Goal: Obtain resource: Download file/media

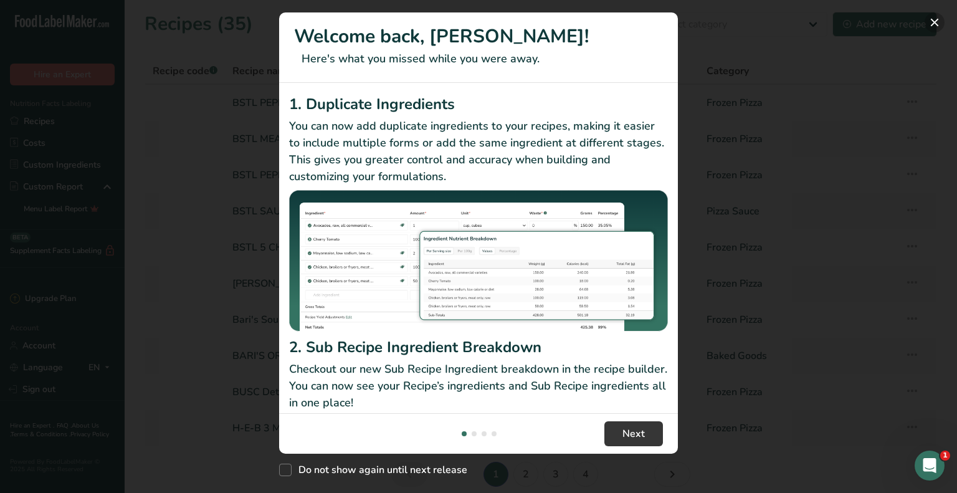
click at [935, 24] on button "New Features" at bounding box center [935, 22] width 20 height 20
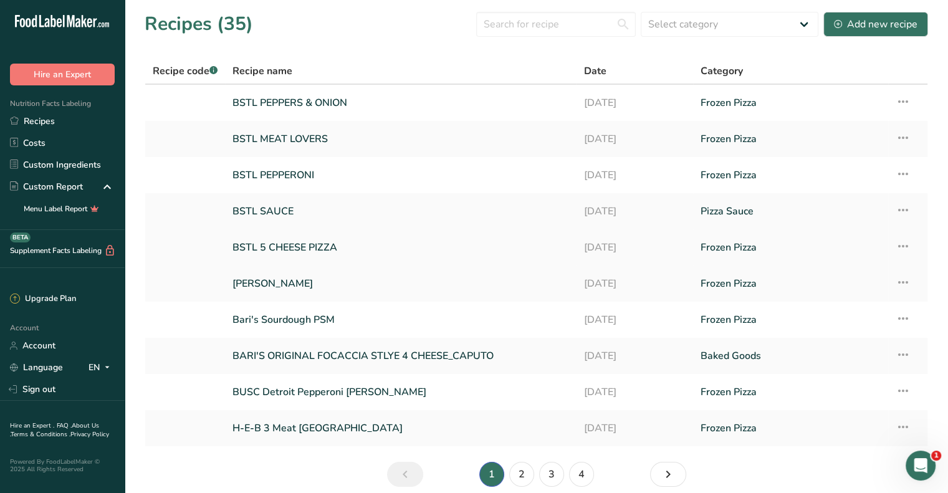
click at [318, 251] on link "BSTL 5 CHEESE PIZZA" at bounding box center [400, 247] width 336 height 26
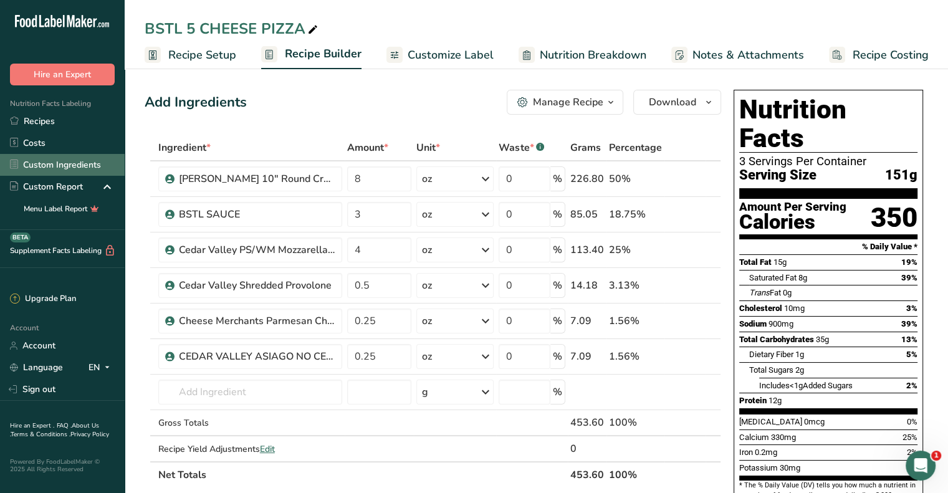
click at [92, 168] on link "Custom Ingredients" at bounding box center [62, 165] width 125 height 22
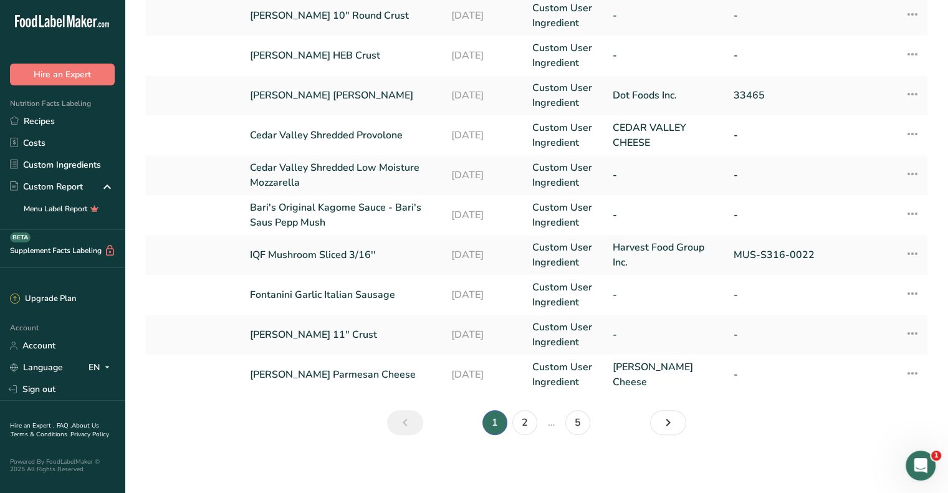
scroll to position [317, 0]
click at [528, 424] on link "2" at bounding box center [524, 421] width 25 height 25
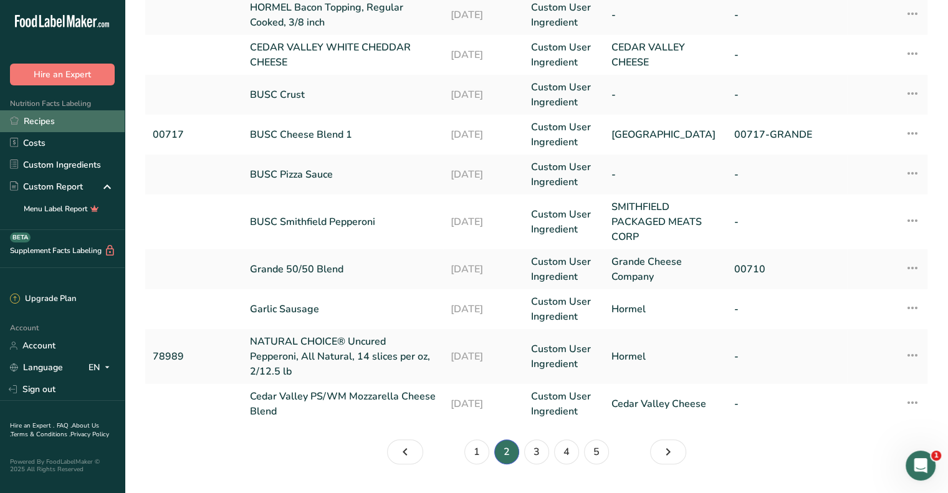
click at [47, 122] on link "Recipes" at bounding box center [62, 121] width 125 height 22
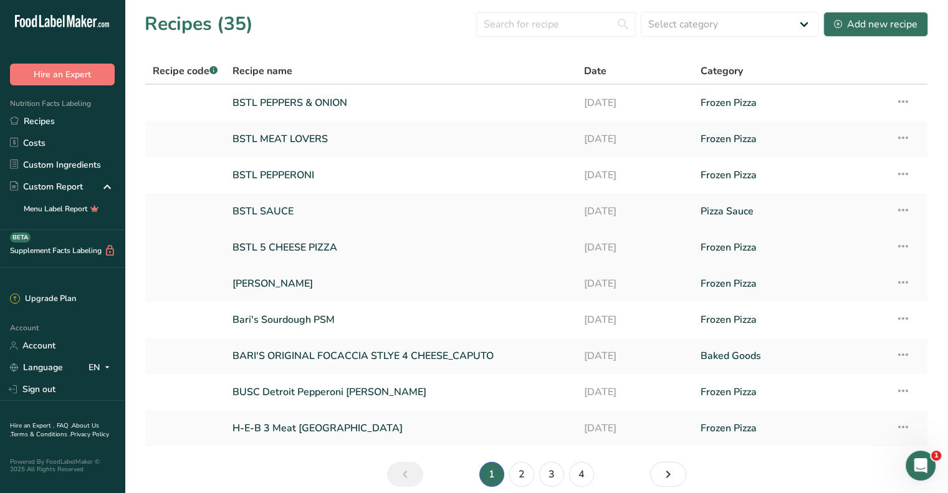
click at [290, 251] on link "BSTL 5 CHEESE PIZZA" at bounding box center [400, 247] width 336 height 26
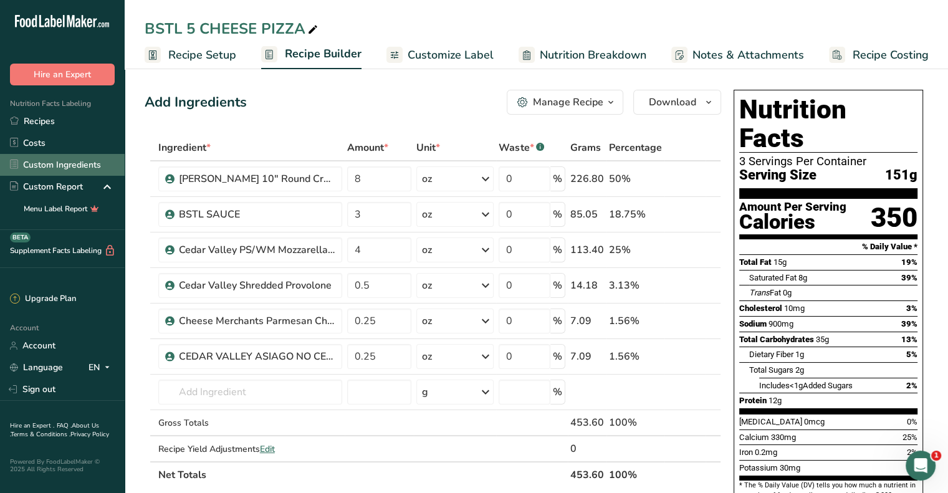
click at [59, 164] on link "Custom Ingredients" at bounding box center [62, 165] width 125 height 22
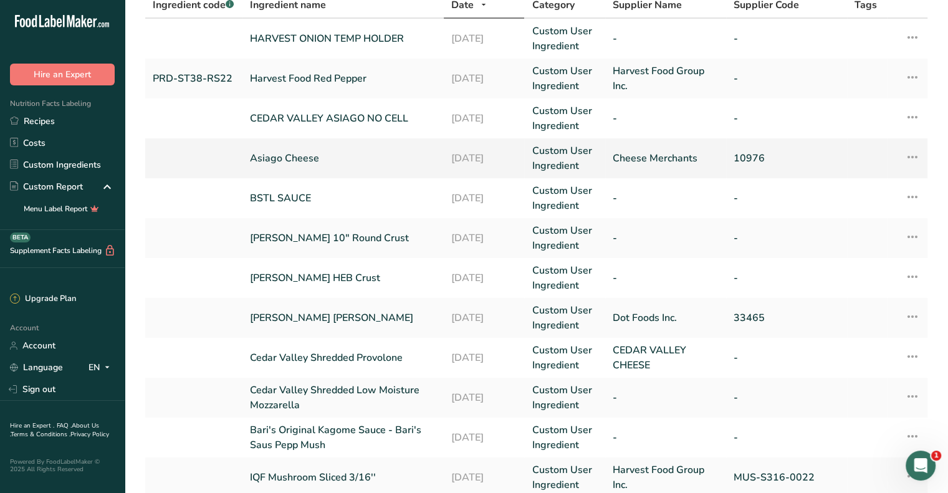
scroll to position [125, 0]
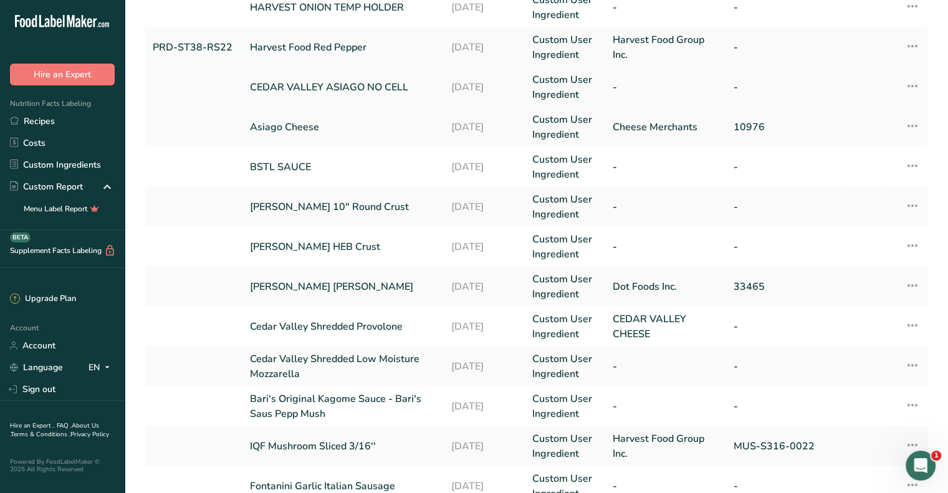
click at [338, 91] on link "CEDAR VALLEY ASIAGO NO CELL" at bounding box center [343, 87] width 186 height 15
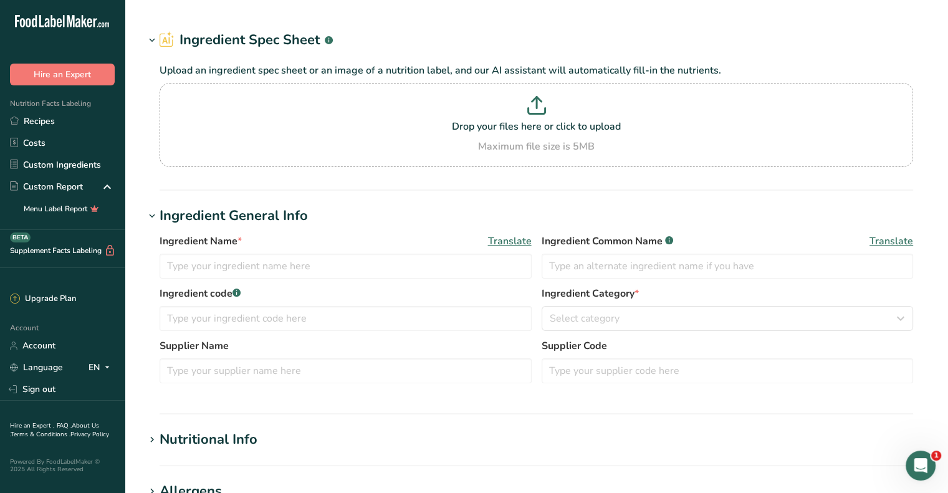
type input "CEDAR VALLEY ASIAGO NO CELL"
type input "ASIAGO CHEESE"
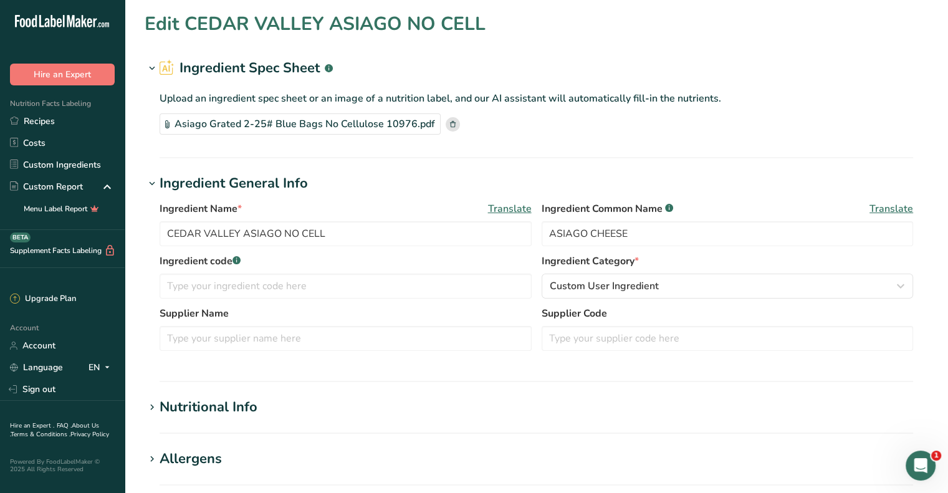
click at [254, 124] on div "Asiago Grated 2-25# Blue Bags No Cellulose 10976.pdf" at bounding box center [300, 123] width 281 height 21
click at [158, 22] on h1 "Edit CEDAR VALLEY ASIAGO NO CELL" at bounding box center [315, 24] width 341 height 28
click at [152, 26] on h1 "Edit CEDAR VALLEY ASIAGO NO CELL" at bounding box center [315, 24] width 341 height 28
click at [189, 23] on h1 "Edit CEDAR VALLEY ASIAGO NO CELL" at bounding box center [315, 24] width 341 height 28
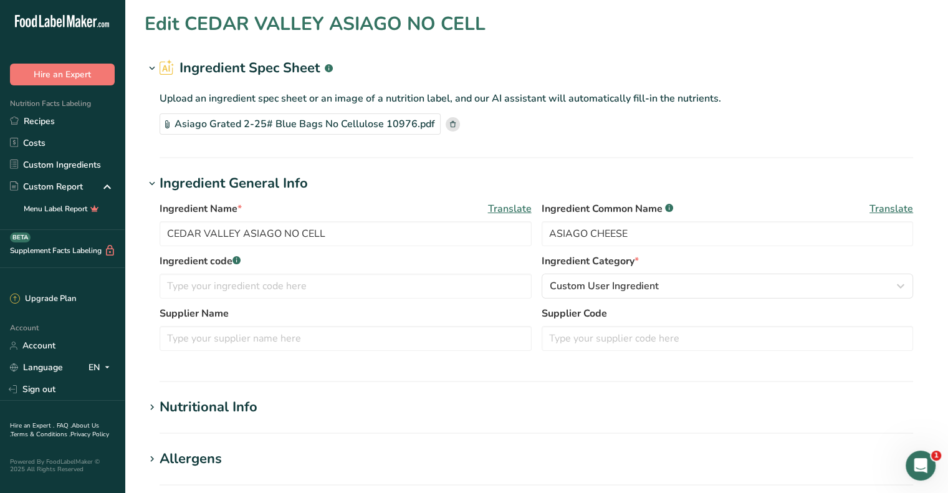
click at [170, 24] on h1 "Edit CEDAR VALLEY ASIAGO NO CELL" at bounding box center [315, 24] width 341 height 28
click at [196, 22] on h1 "Edit CEDAR VALLEY ASIAGO NO CELL" at bounding box center [315, 24] width 341 height 28
click at [214, 22] on h1 "Edit CEDAR VALLEY ASIAGO NO CELL" at bounding box center [315, 24] width 341 height 28
click at [366, 37] on h1 "Edit CEDAR VALLEY ASIAGO NO CELL" at bounding box center [315, 24] width 341 height 28
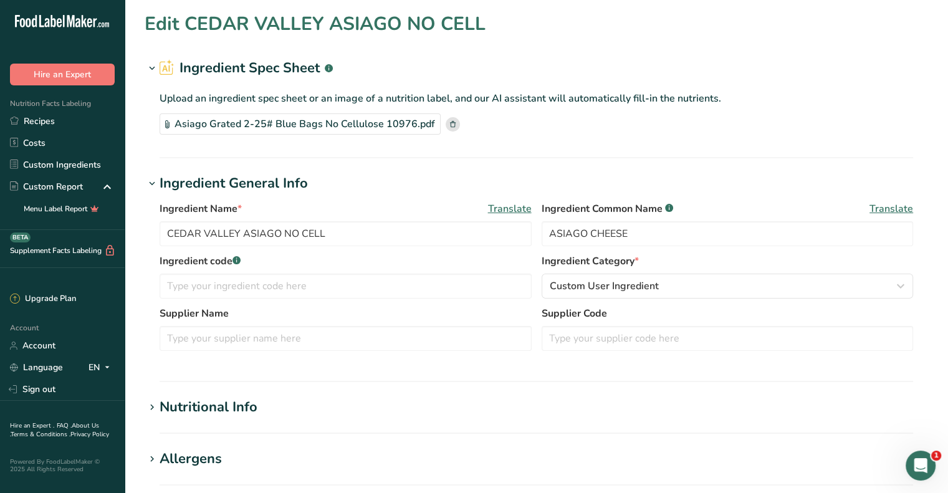
click at [151, 67] on icon at bounding box center [151, 68] width 11 height 17
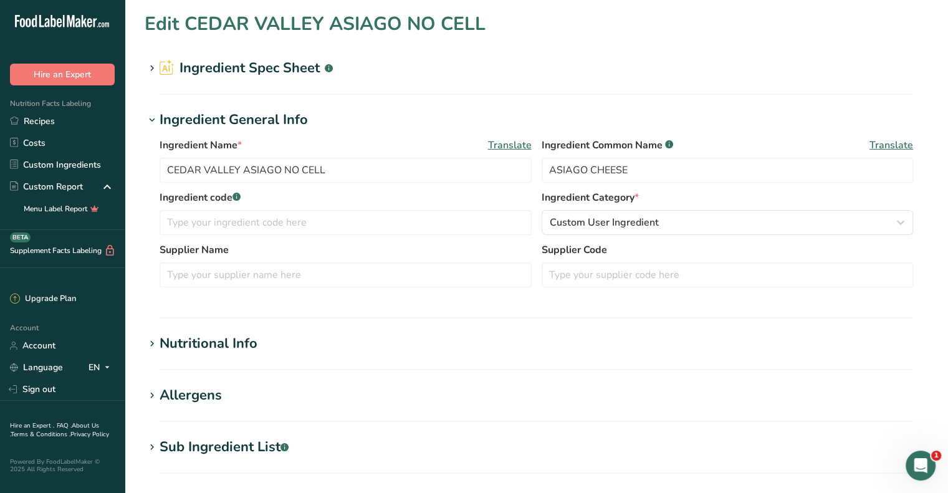
click at [151, 67] on icon at bounding box center [151, 68] width 11 height 17
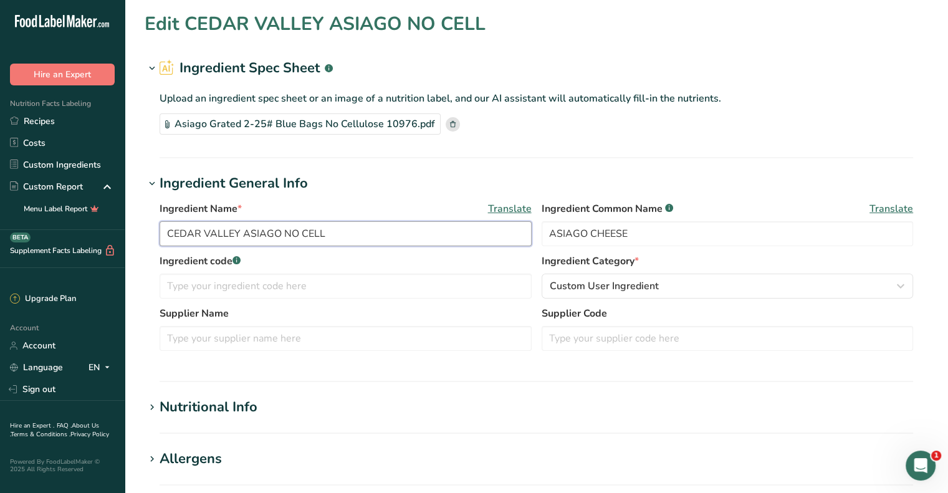
drag, startPoint x: 241, startPoint y: 231, endPoint x: 140, endPoint y: 235, distance: 101.0
click at [138, 234] on section "Edit CEDAR VALLEY ASIAGO NO CELL Ingredient Spec Sheet .a-a{fill:#347362;}.b-a{…" at bounding box center [536, 427] width 823 height 855
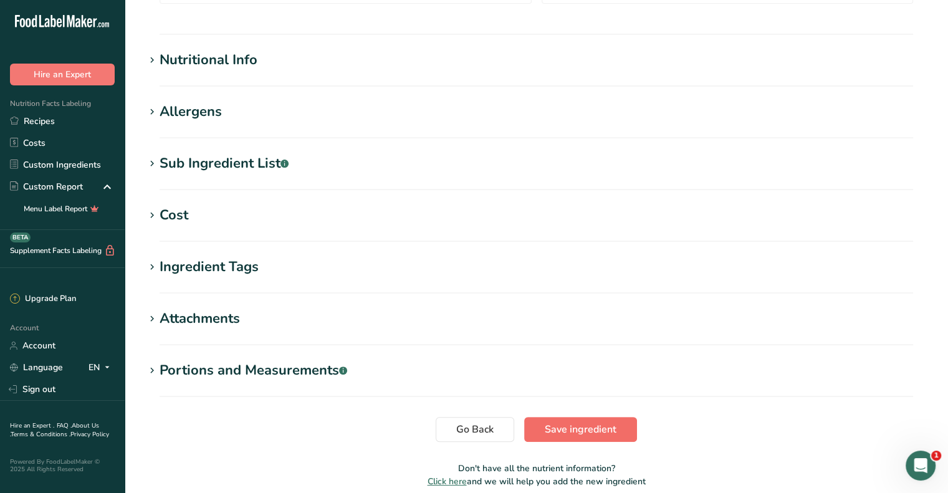
scroll to position [401, 0]
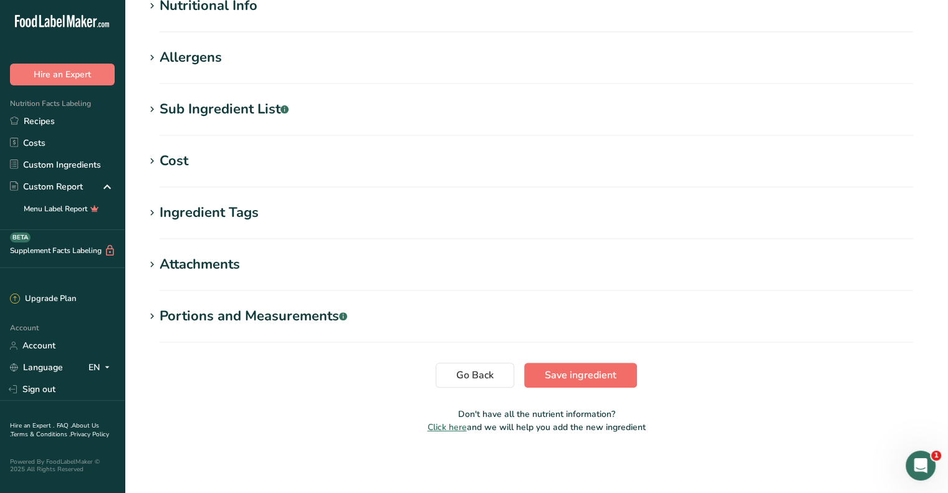
type input "CHEESE MERCHANTS ASIAGO NO CELL"
click at [587, 374] on span "Save ingredient" at bounding box center [581, 375] width 72 height 15
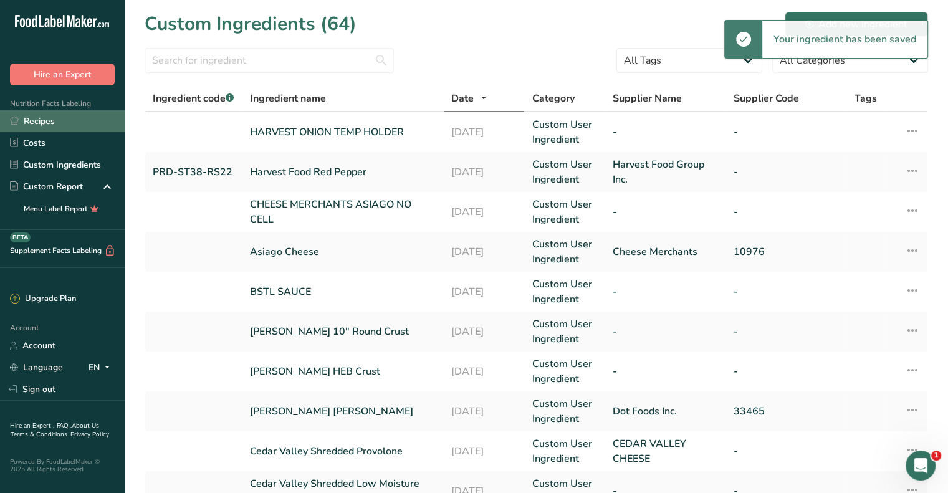
click at [54, 124] on link "Recipes" at bounding box center [62, 121] width 125 height 22
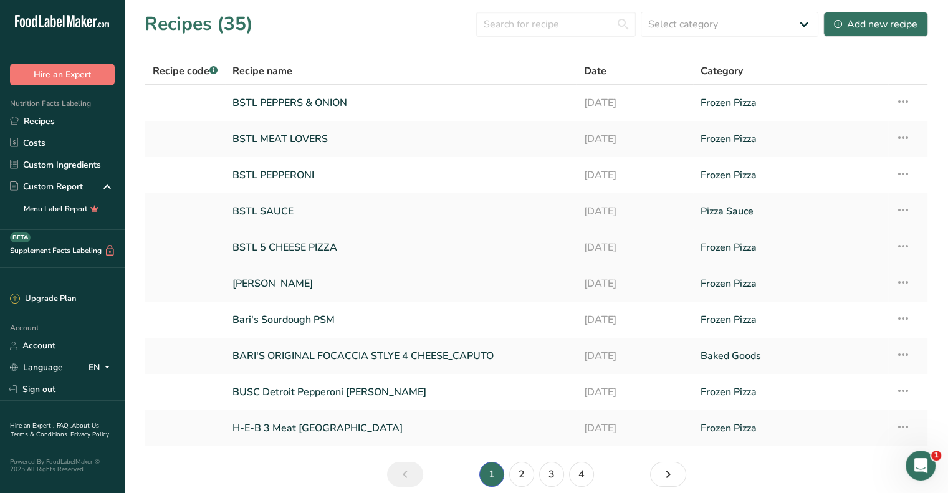
click at [286, 249] on link "BSTL 5 CHEESE PIZZA" at bounding box center [400, 247] width 336 height 26
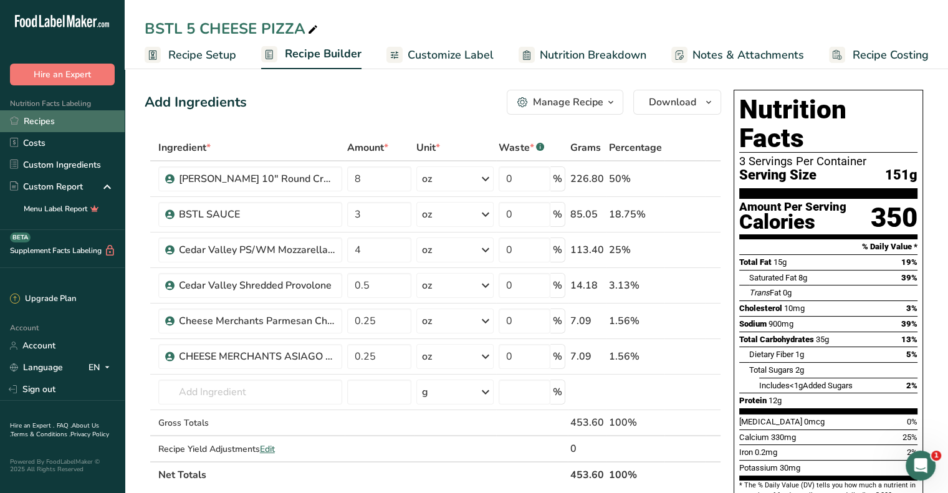
click at [53, 119] on link "Recipes" at bounding box center [62, 121] width 125 height 22
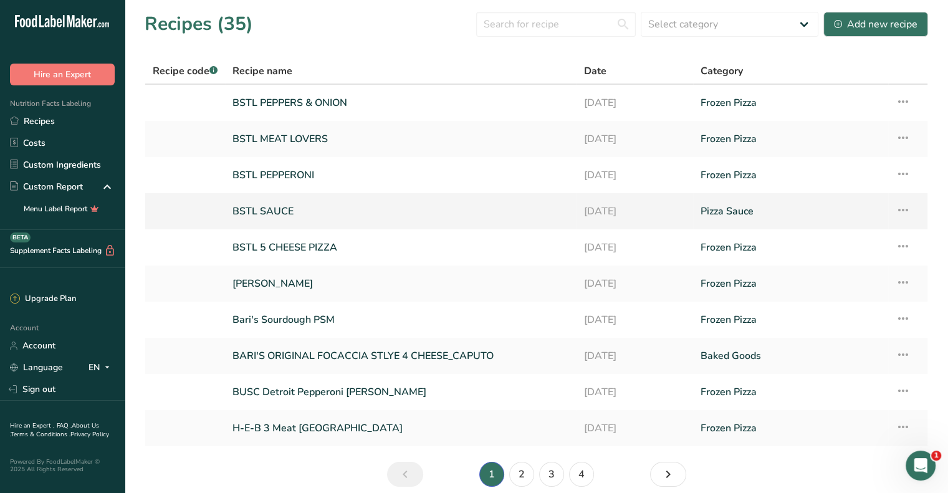
click at [285, 209] on link "BSTL SAUCE" at bounding box center [400, 211] width 336 height 26
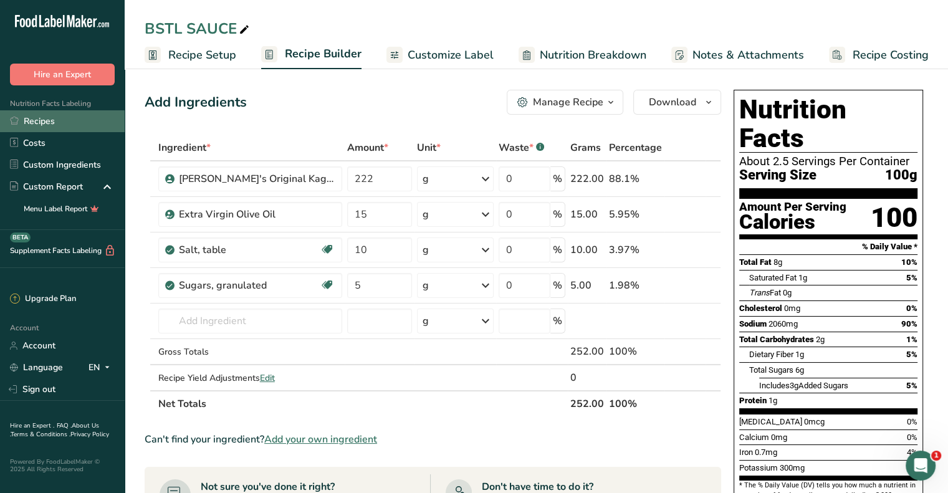
click at [45, 123] on link "Recipes" at bounding box center [62, 121] width 125 height 22
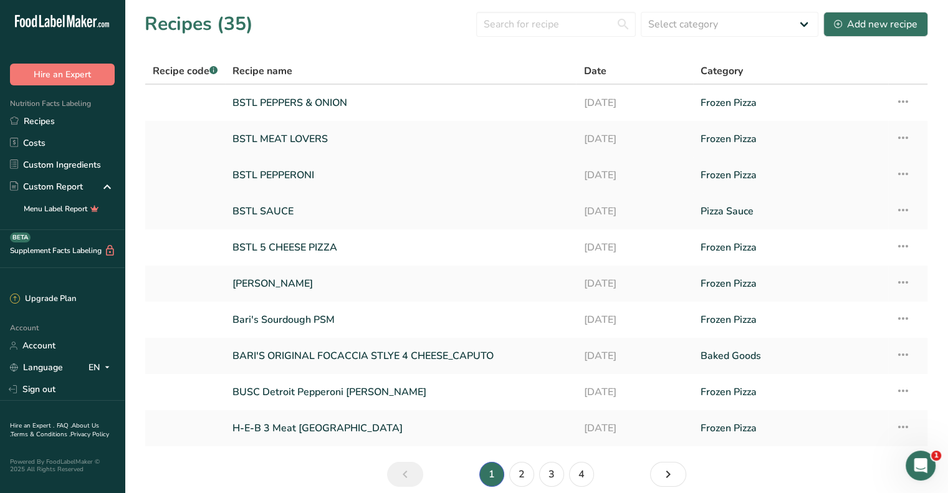
click at [280, 175] on link "BSTL PEPPERONI" at bounding box center [400, 175] width 336 height 26
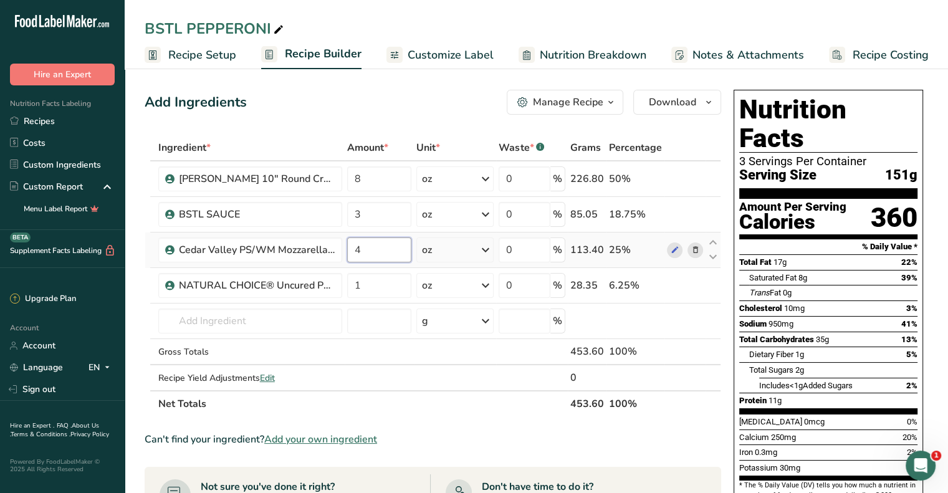
drag, startPoint x: 378, startPoint y: 247, endPoint x: 353, endPoint y: 248, distance: 25.6
click at [353, 248] on input "4" at bounding box center [379, 249] width 65 height 25
type input "3"
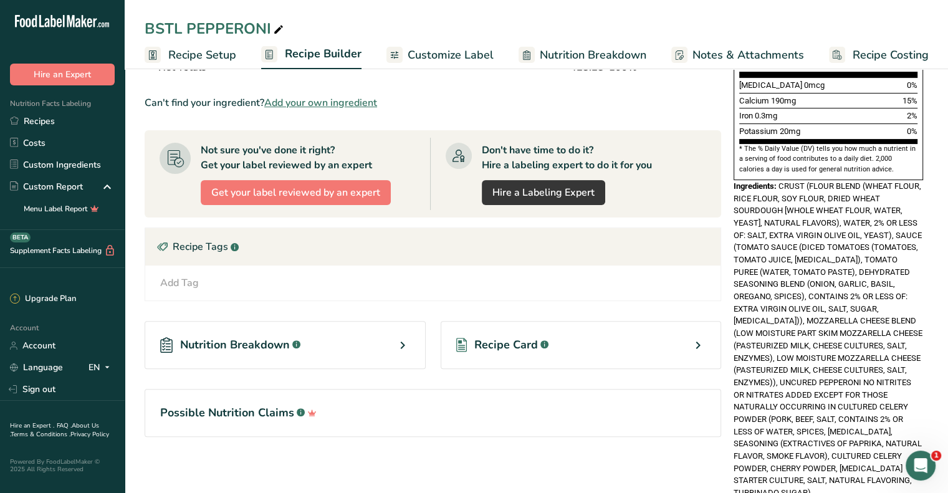
scroll to position [356, 0]
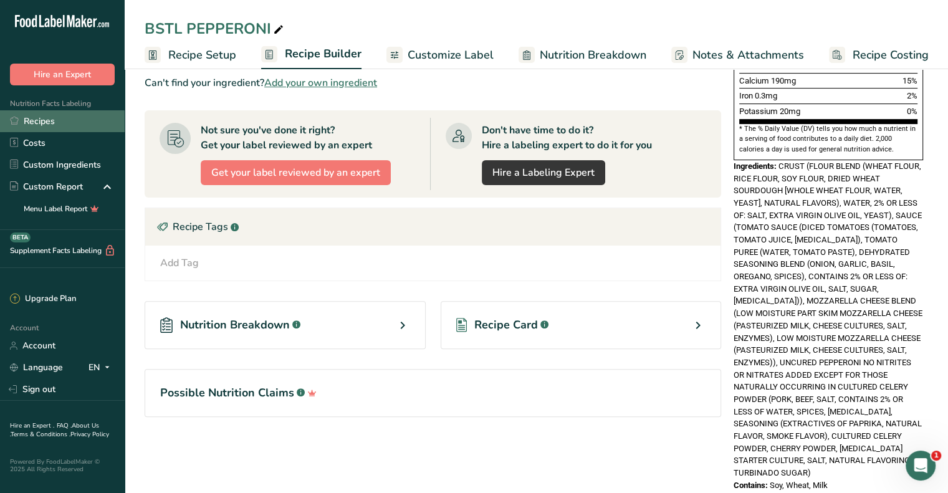
click at [59, 122] on link "Recipes" at bounding box center [62, 121] width 125 height 22
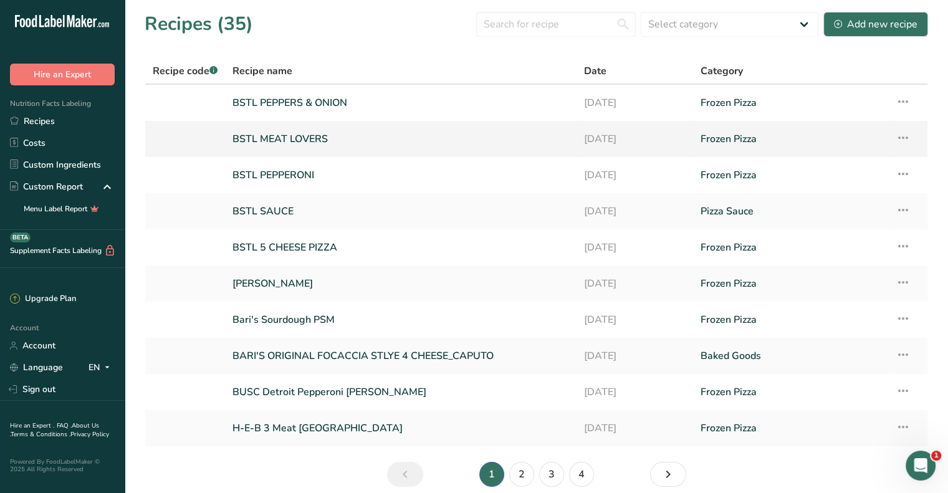
click at [291, 138] on link "BSTL MEAT LOVERS" at bounding box center [400, 139] width 336 height 26
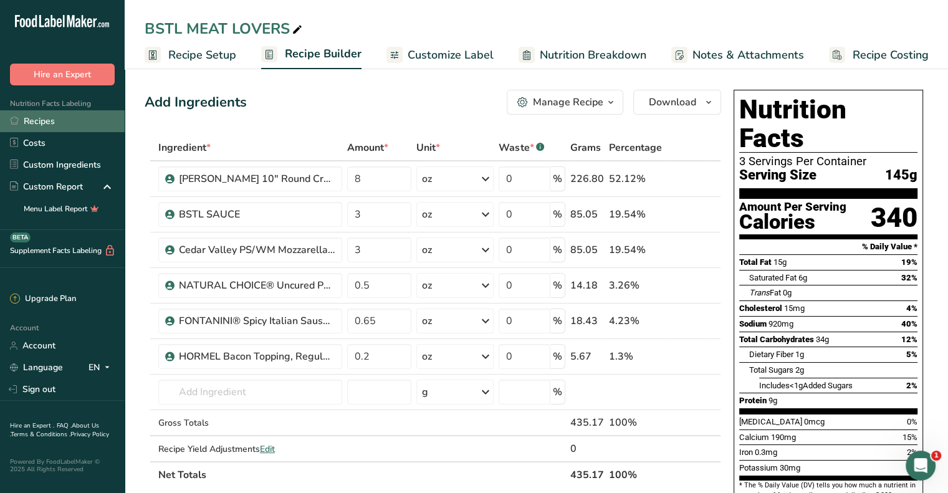
click at [64, 124] on link "Recipes" at bounding box center [62, 121] width 125 height 22
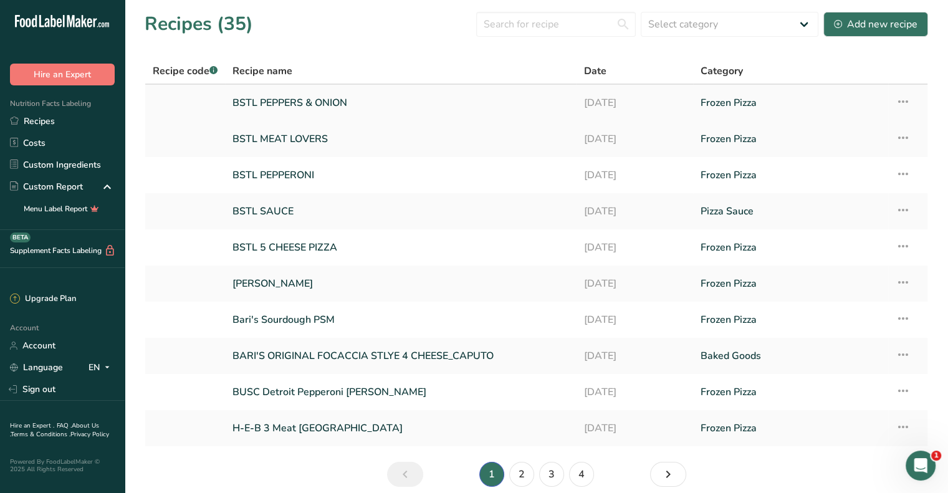
click at [272, 111] on link "BSTL PEPPERS & ONION" at bounding box center [400, 103] width 336 height 26
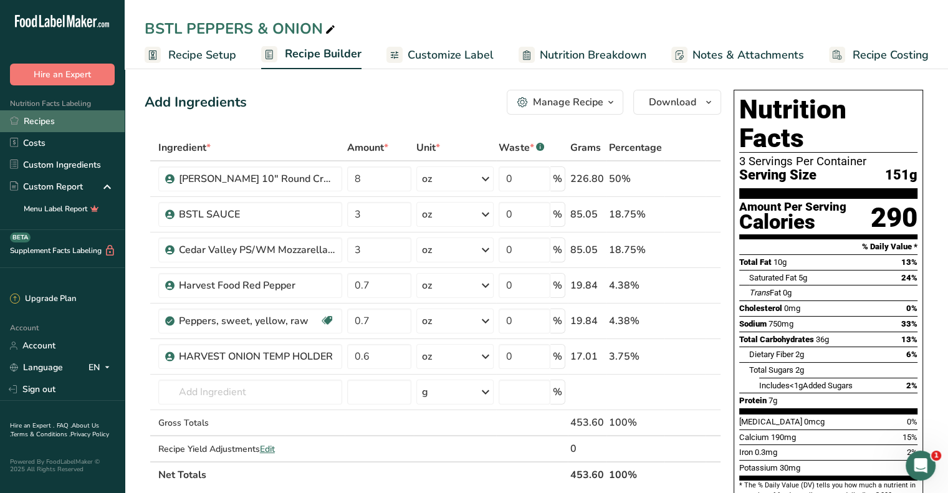
click at [57, 125] on link "Recipes" at bounding box center [62, 121] width 125 height 22
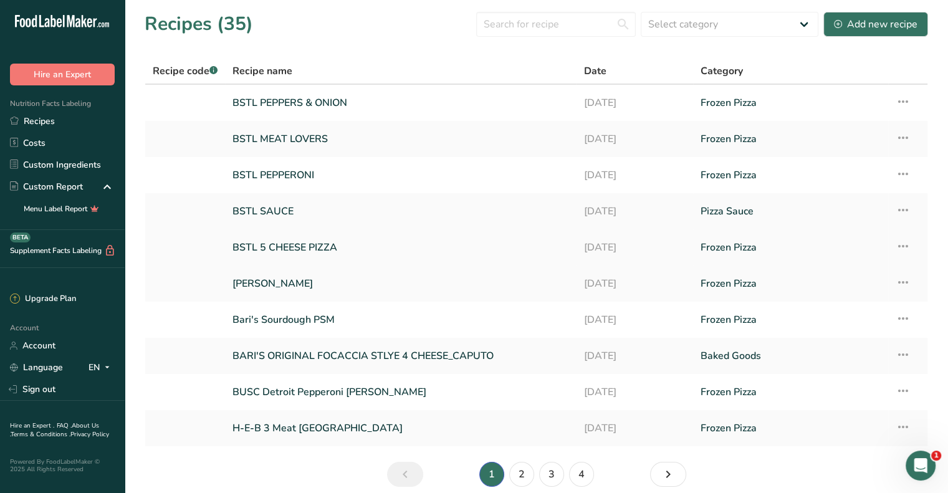
click at [299, 248] on link "BSTL 5 CHEESE PIZZA" at bounding box center [400, 247] width 336 height 26
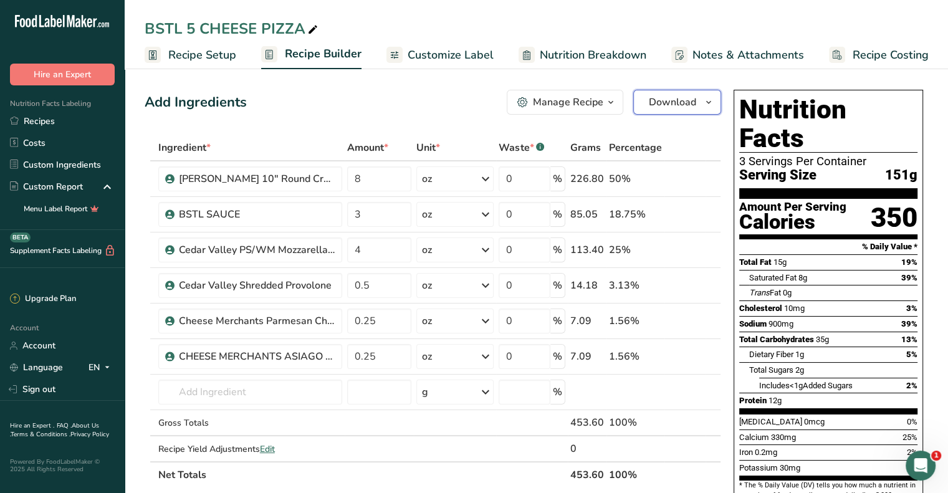
click at [709, 103] on icon "button" at bounding box center [709, 103] width 10 height 16
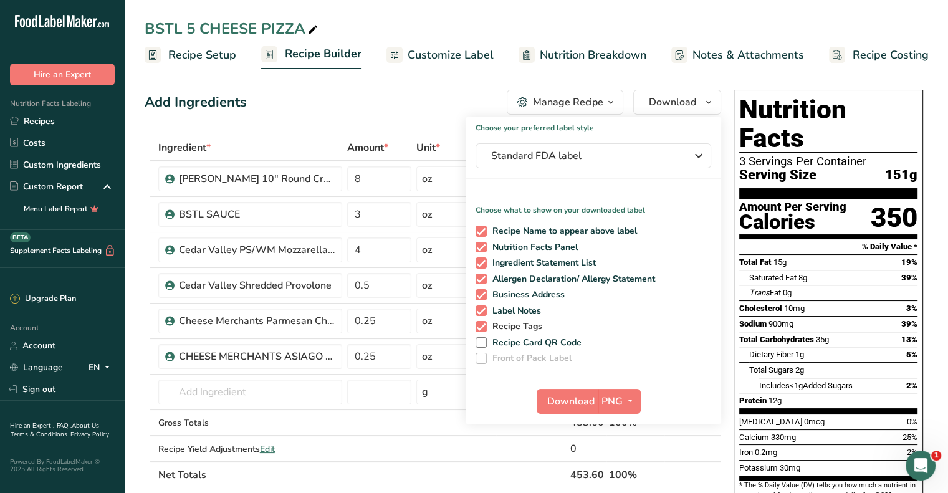
click at [487, 326] on span "Recipe Tags" at bounding box center [515, 326] width 56 height 11
click at [484, 326] on input "Recipe Tags" at bounding box center [480, 326] width 8 height 8
checkbox input "false"
click at [485, 315] on span at bounding box center [481, 310] width 11 height 11
click at [484, 315] on input "Label Notes" at bounding box center [480, 311] width 8 height 8
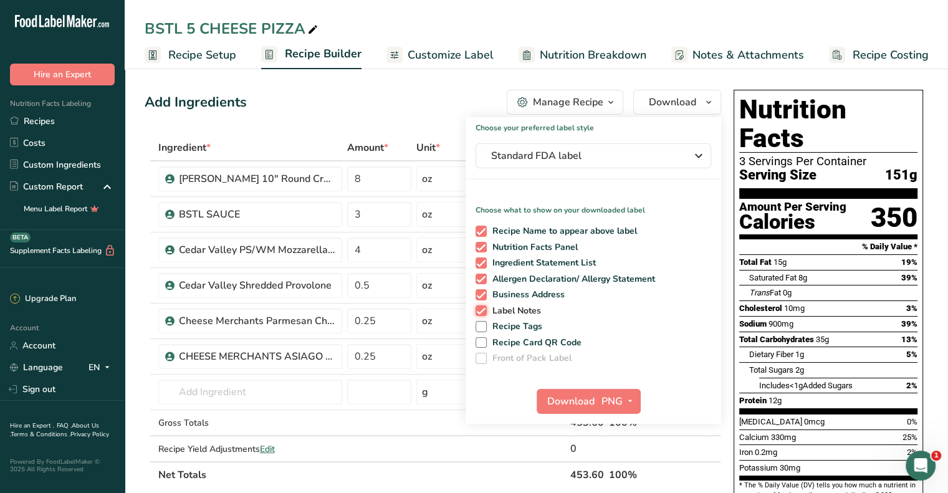
checkbox input "false"
click at [485, 301] on div "Recipe Name to appear above label Nutrition Facts Panel Ingredient Statement Li…" at bounding box center [594, 292] width 256 height 143
click at [478, 295] on span at bounding box center [481, 294] width 11 height 11
click at [478, 295] on input "Business Address" at bounding box center [480, 294] width 8 height 8
checkbox input "false"
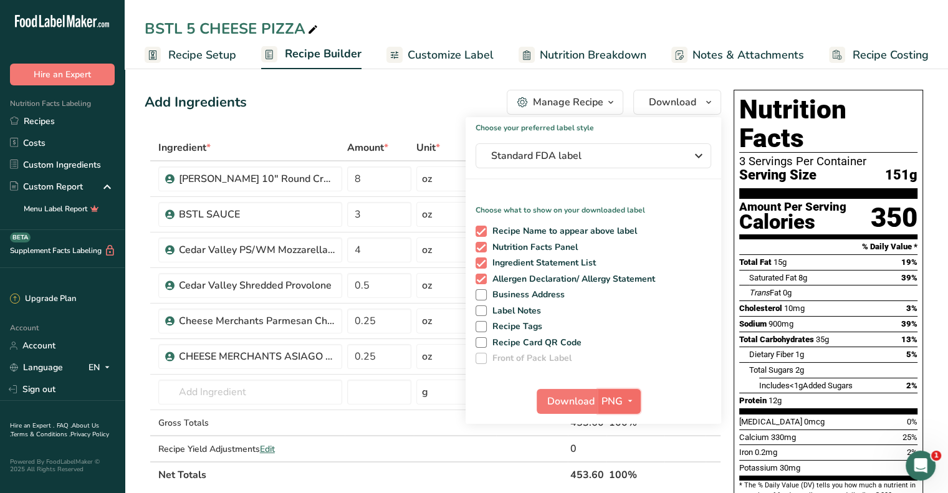
click at [623, 400] on span "button" at bounding box center [630, 401] width 15 height 15
click at [630, 485] on link "PDF" at bounding box center [621, 488] width 40 height 21
click at [573, 403] on span "Download" at bounding box center [571, 401] width 47 height 15
click at [56, 122] on link "Recipes" at bounding box center [62, 121] width 125 height 22
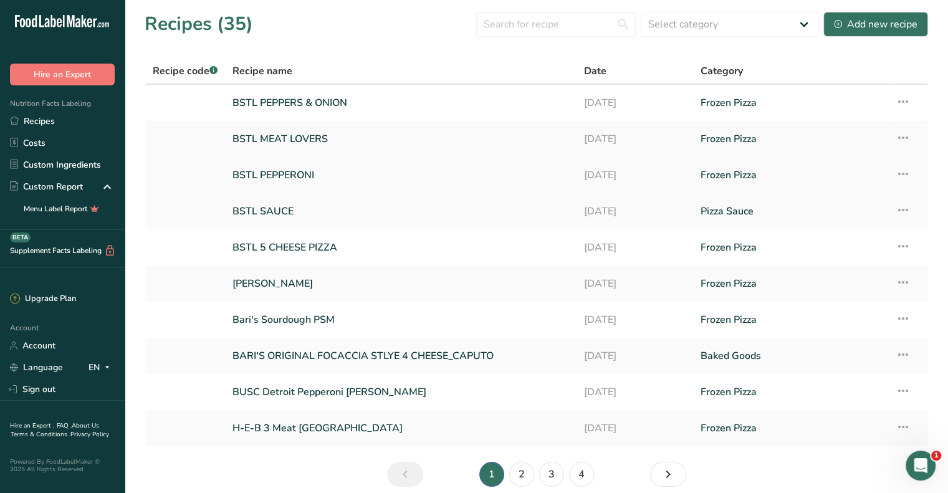
click at [290, 176] on link "BSTL PEPPERONI" at bounding box center [400, 175] width 336 height 26
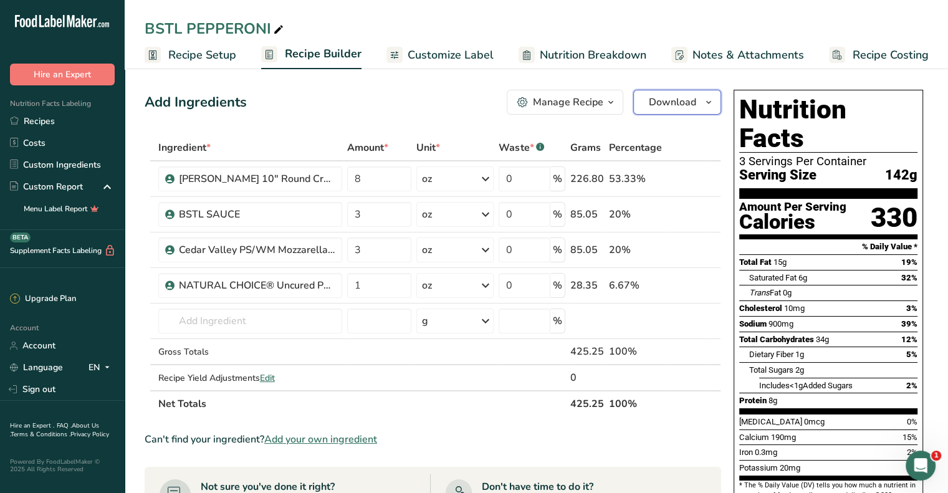
click at [705, 107] on icon "button" at bounding box center [709, 103] width 10 height 16
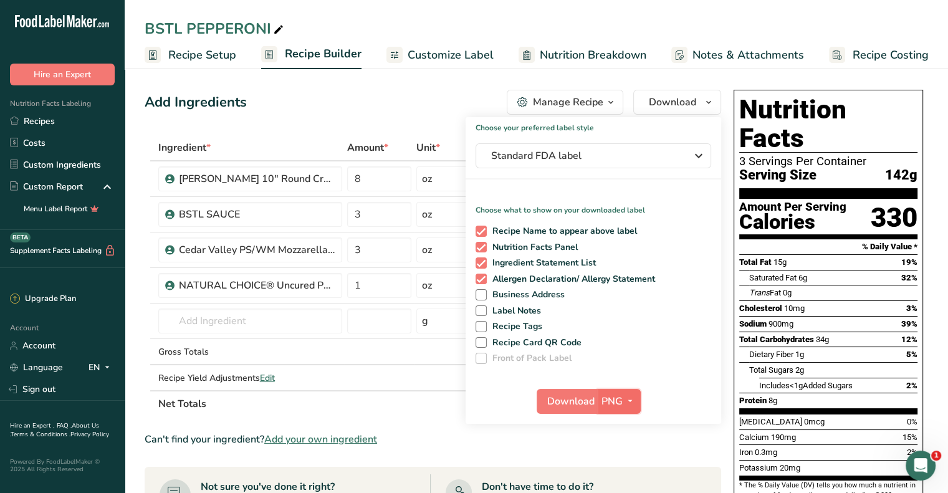
click at [626, 404] on icon "button" at bounding box center [630, 401] width 10 height 16
click at [627, 489] on link "PDF" at bounding box center [621, 488] width 40 height 21
click at [576, 403] on span "Download" at bounding box center [571, 401] width 47 height 15
click at [577, 398] on span "Download" at bounding box center [571, 401] width 47 height 15
click at [53, 125] on link "Recipes" at bounding box center [62, 121] width 125 height 22
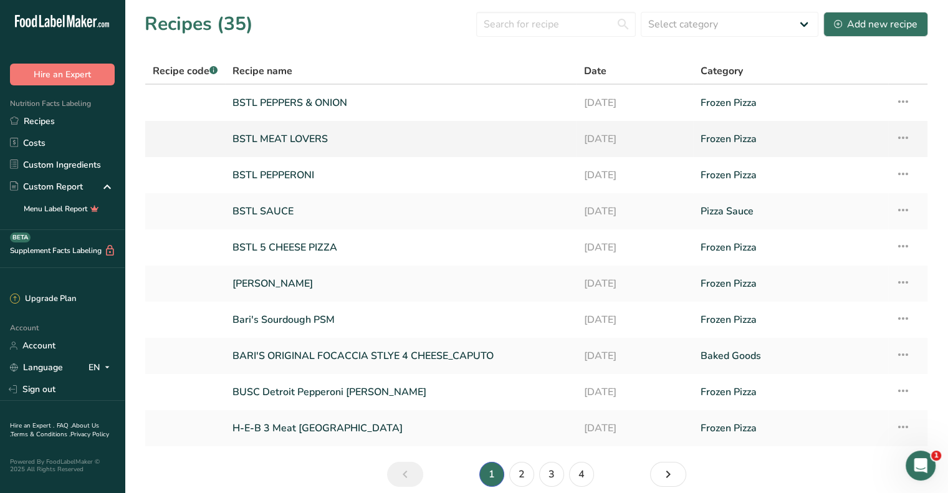
click at [272, 139] on link "BSTL MEAT LOVERS" at bounding box center [400, 139] width 336 height 26
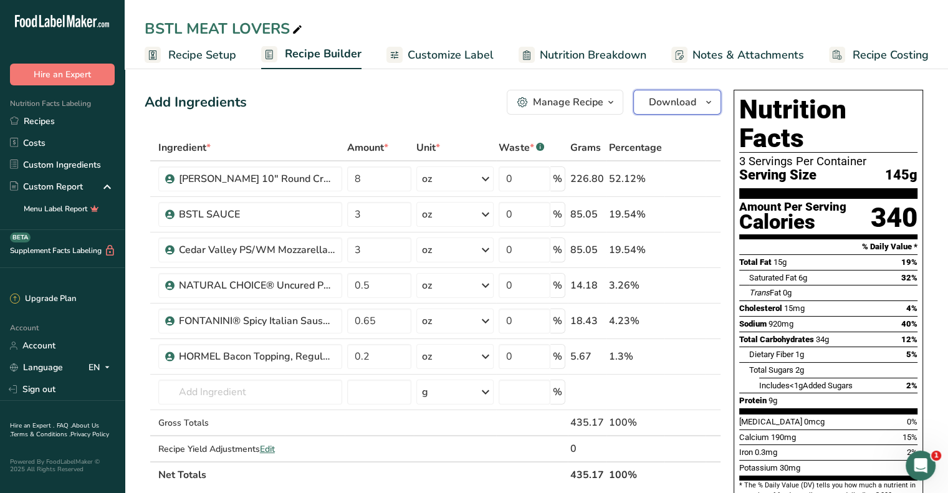
click at [710, 104] on icon "button" at bounding box center [709, 103] width 10 height 16
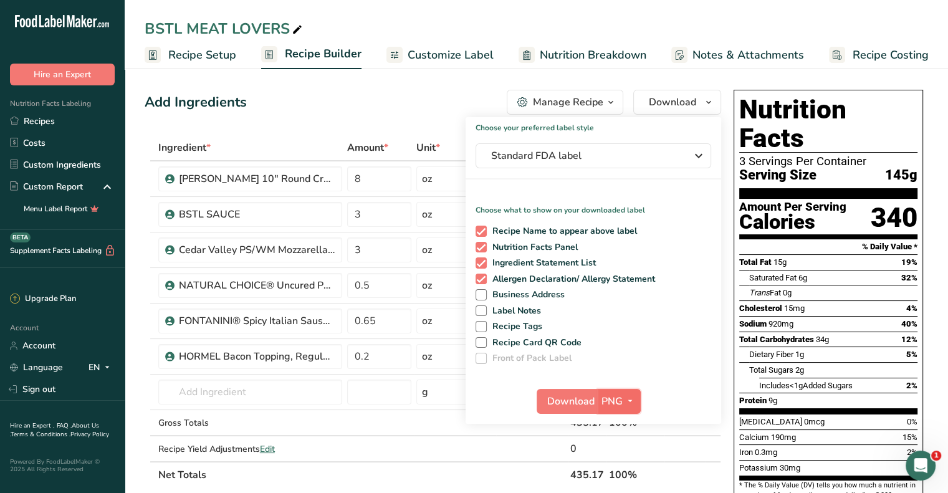
click at [606, 404] on span "PNG" at bounding box center [611, 401] width 21 height 15
click at [623, 482] on link "PDF" at bounding box center [621, 488] width 40 height 21
click at [575, 405] on span "Download" at bounding box center [571, 401] width 47 height 15
click at [47, 123] on link "Recipes" at bounding box center [62, 121] width 125 height 22
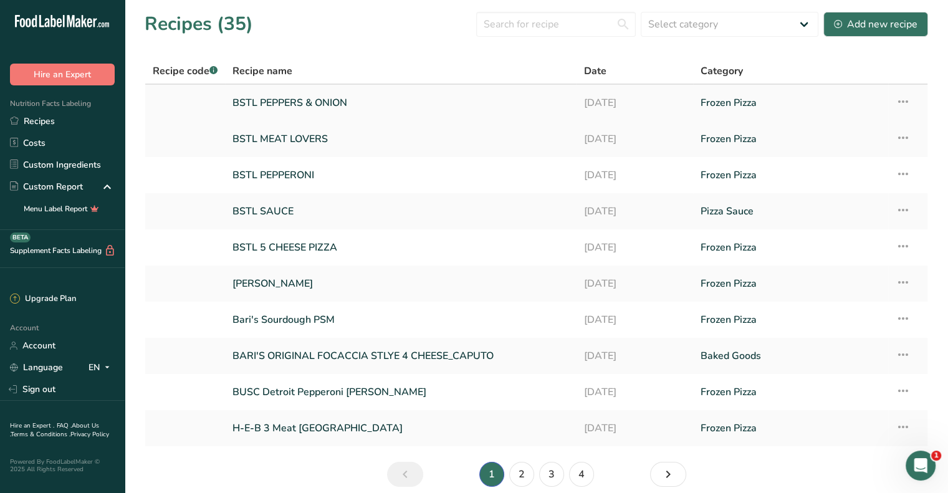
click at [329, 98] on link "BSTL PEPPERS & ONION" at bounding box center [400, 103] width 336 height 26
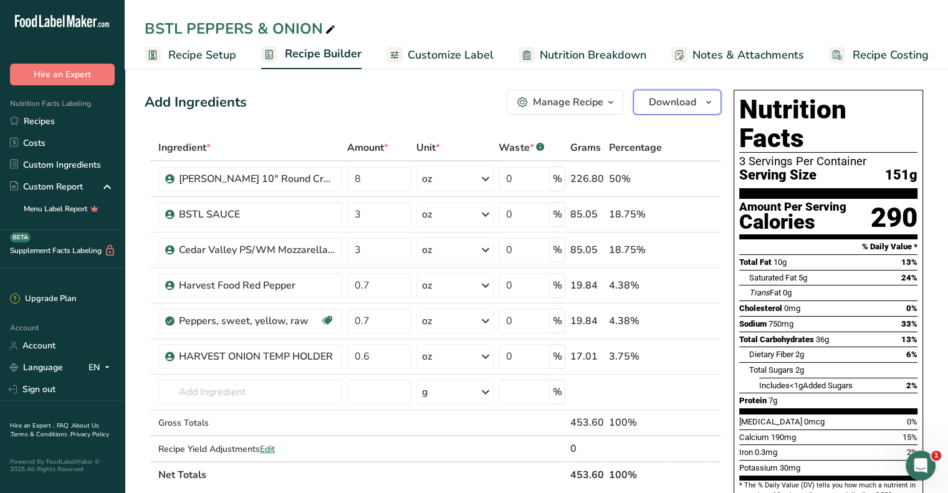
click at [712, 103] on icon "button" at bounding box center [709, 103] width 10 height 16
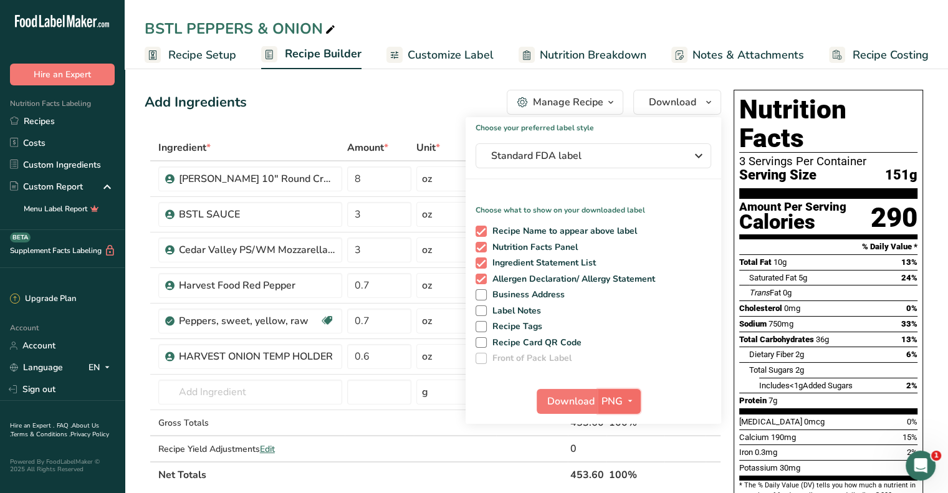
click at [623, 403] on span "button" at bounding box center [630, 401] width 15 height 15
click at [625, 484] on link "PDF" at bounding box center [621, 488] width 40 height 21
click at [581, 400] on span "Download" at bounding box center [571, 401] width 47 height 15
